Goal: Transaction & Acquisition: Purchase product/service

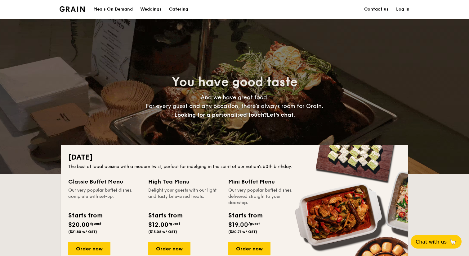
click at [110, 8] on div "Meals On Demand" at bounding box center [112, 9] width 39 height 19
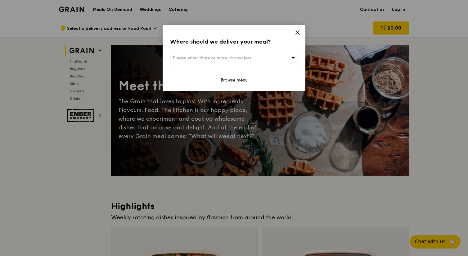
click at [245, 57] on span "Please enter three or more characters" at bounding box center [212, 57] width 78 height 5
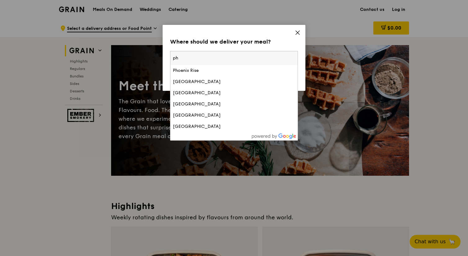
type input "p"
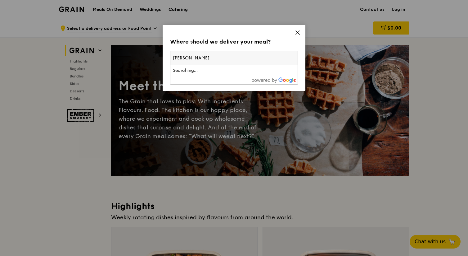
type input "alice"
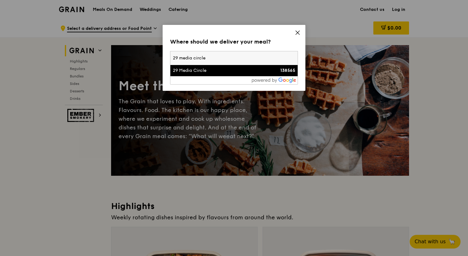
type input "29 media circle"
click at [221, 72] on div "29 Media Circle" at bounding box center [219, 70] width 92 height 6
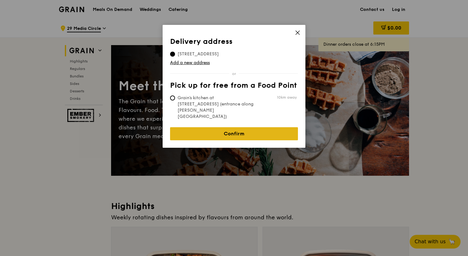
click at [227, 127] on link "Confirm" at bounding box center [234, 133] width 128 height 13
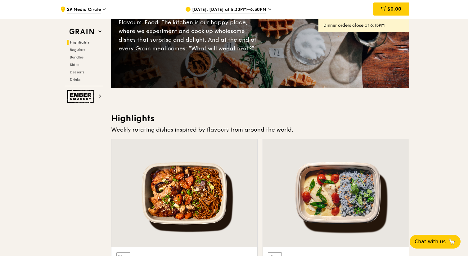
scroll to position [86, 0]
